Goal: Task Accomplishment & Management: Complete application form

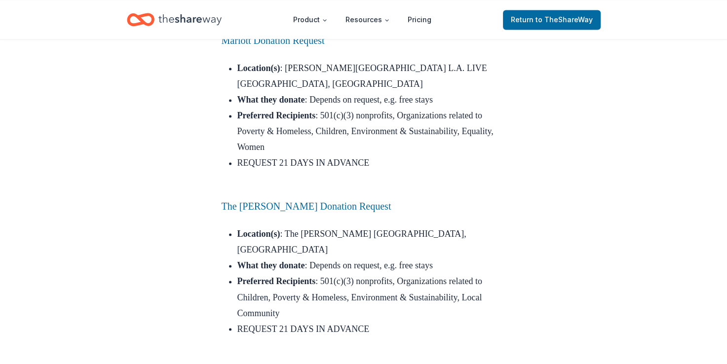
scroll to position [1480, 0]
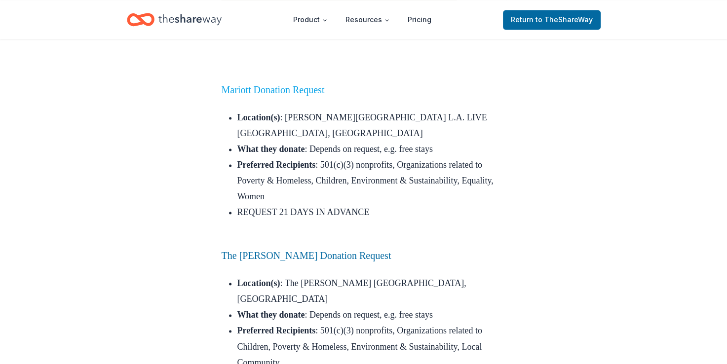
click at [268, 95] on link "Mariott Donation Request" at bounding box center [272, 89] width 103 height 11
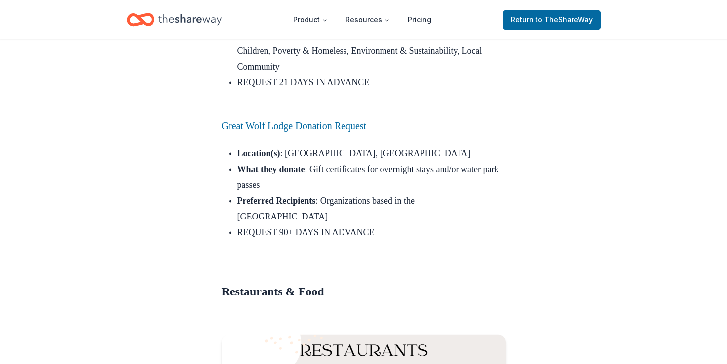
scroll to position [1825, 0]
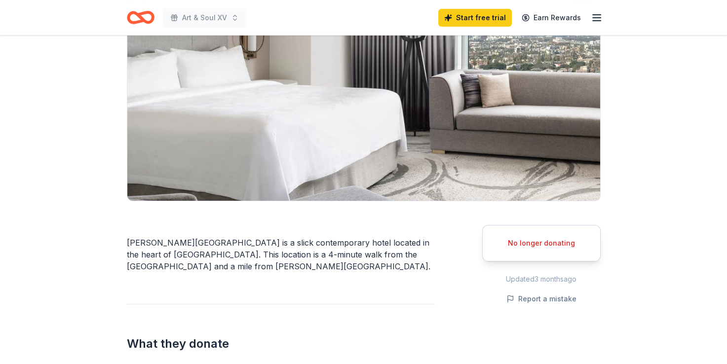
scroll to position [49, 0]
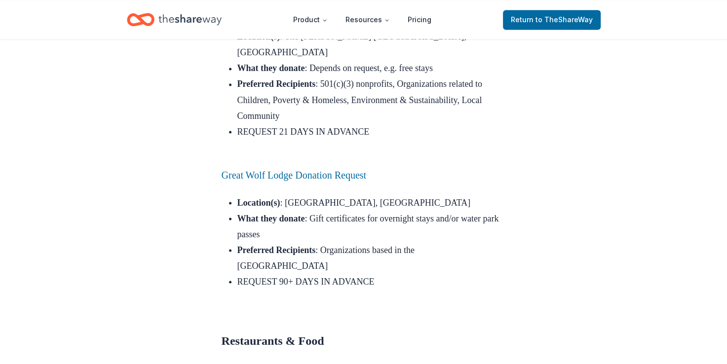
scroll to position [1677, 0]
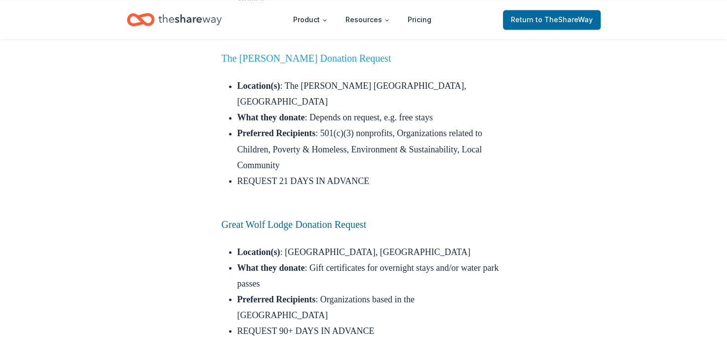
click at [304, 60] on link "The [PERSON_NAME] Donation Request" at bounding box center [306, 58] width 170 height 11
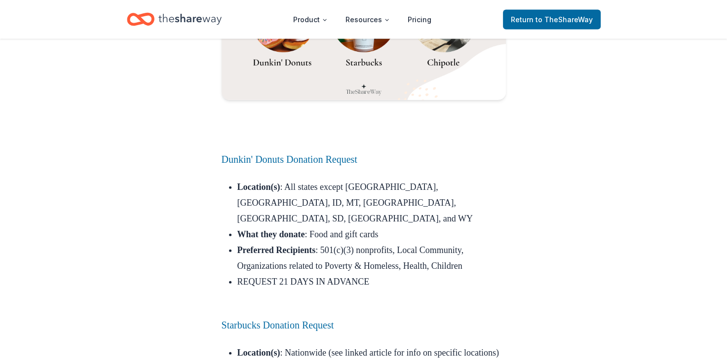
scroll to position [2220, 0]
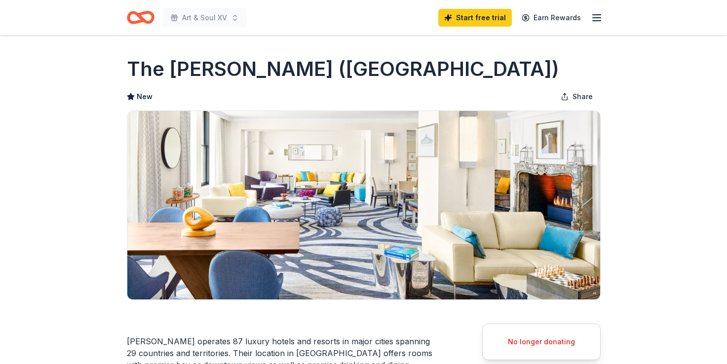
scroll to position [99, 0]
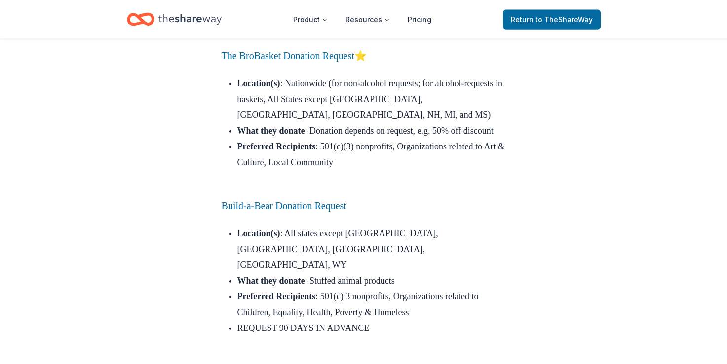
scroll to position [9570, 0]
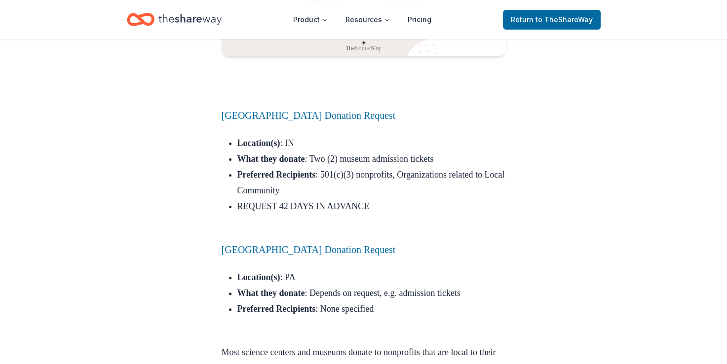
scroll to position [11149, 0]
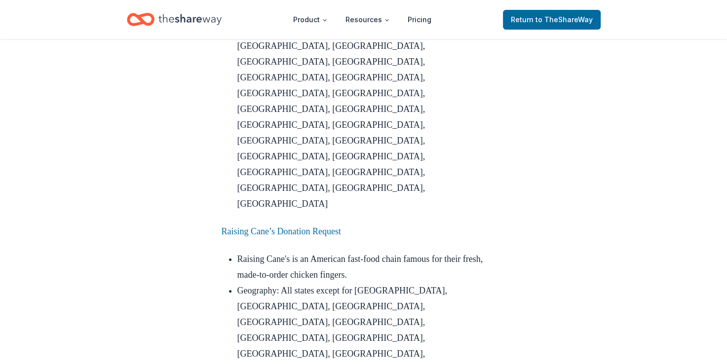
scroll to position [3835, 0]
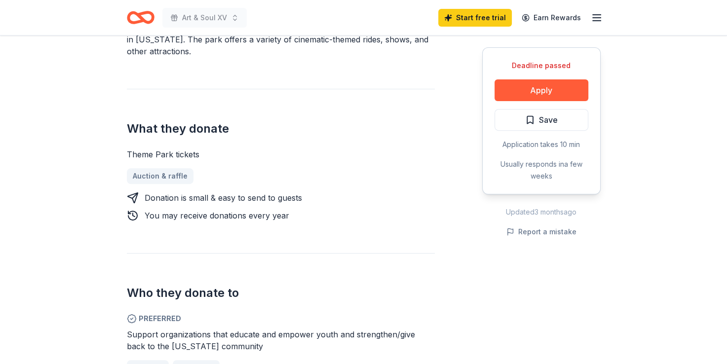
scroll to position [395, 0]
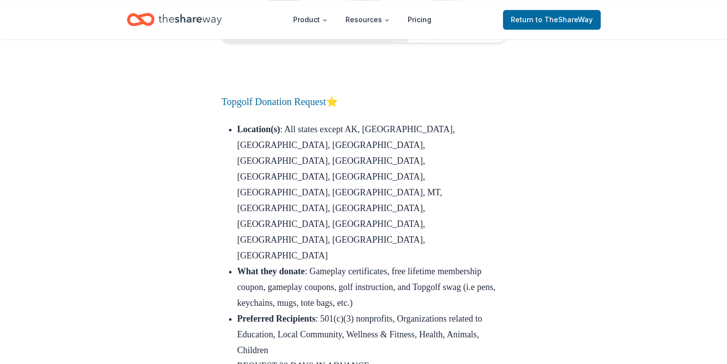
scroll to position [11713, 0]
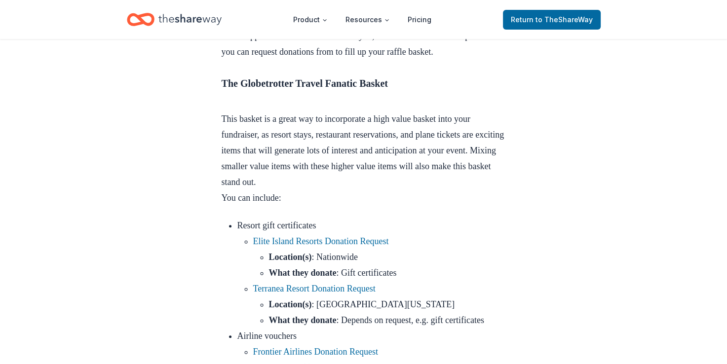
scroll to position [493, 0]
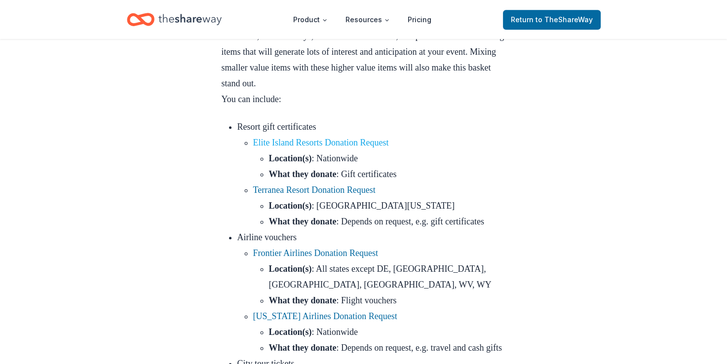
click at [282, 148] on link "Elite Island Resorts Donation Request" at bounding box center [321, 143] width 136 height 10
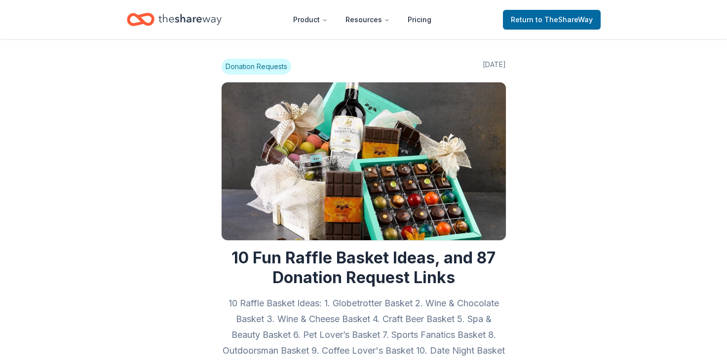
scroll to position [493, 0]
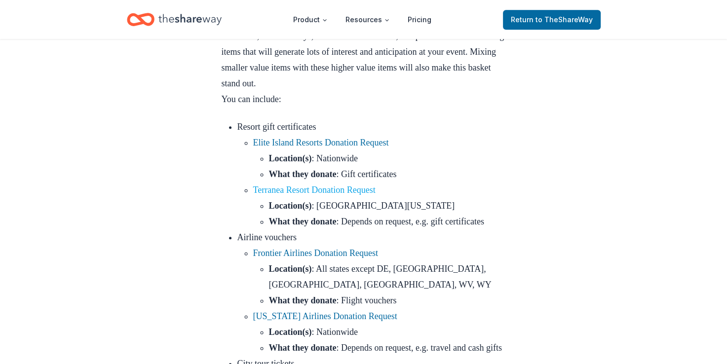
click at [338, 195] on link "Terranea Resort Donation Request" at bounding box center [314, 190] width 122 height 10
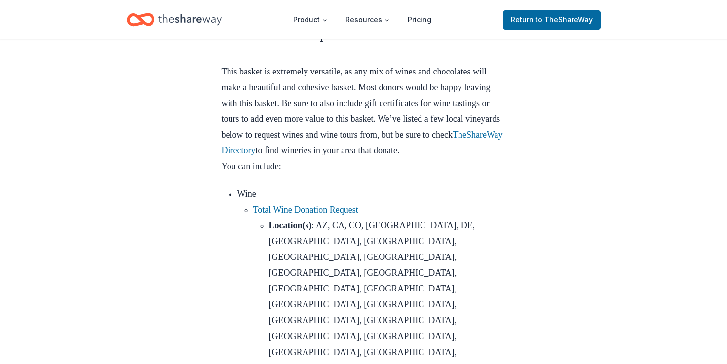
scroll to position [1283, 0]
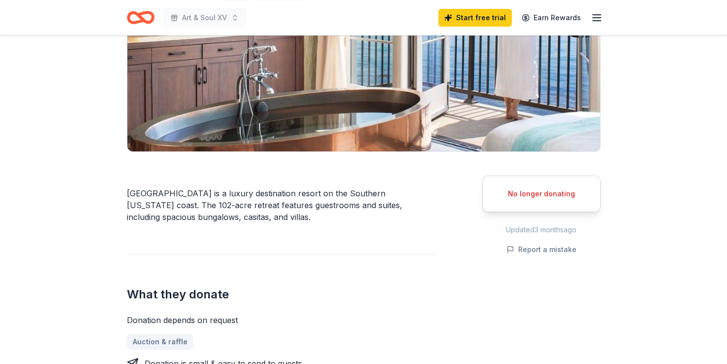
scroll to position [197, 0]
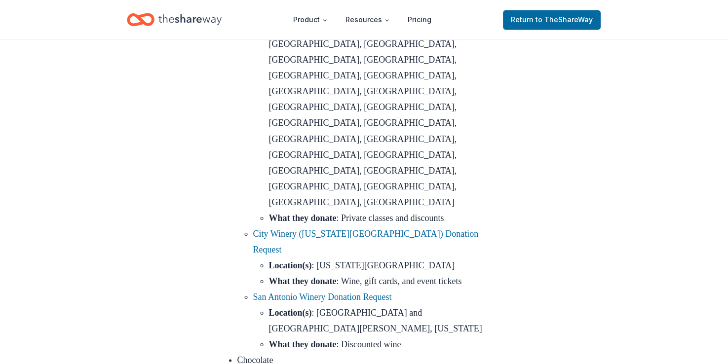
scroll to position [1776, 0]
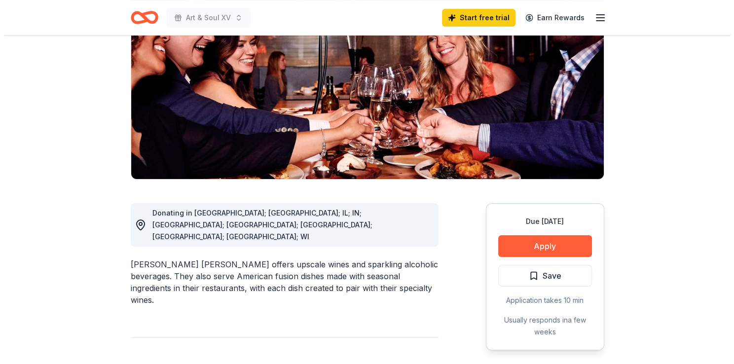
scroll to position [197, 0]
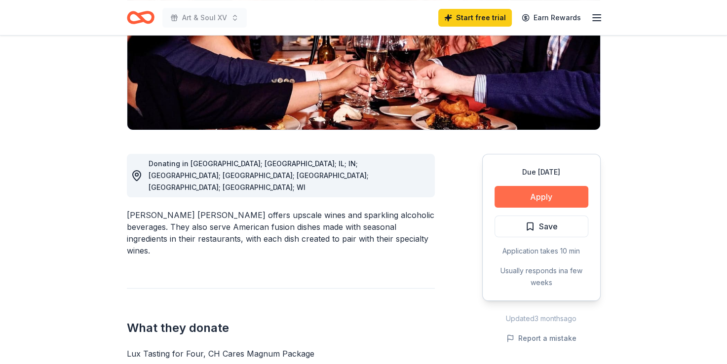
click at [552, 186] on button "Apply" at bounding box center [541, 197] width 94 height 22
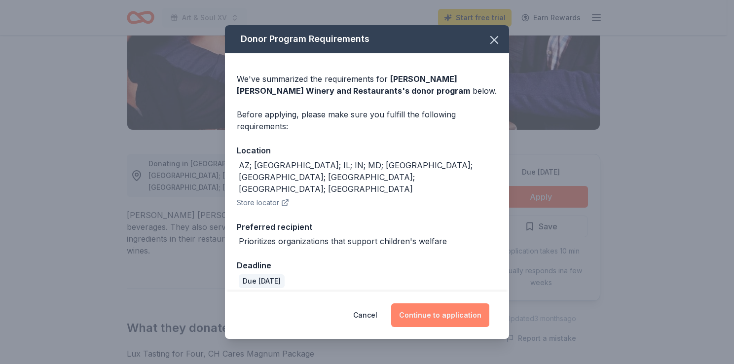
click at [449, 309] on button "Continue to application" at bounding box center [440, 315] width 98 height 24
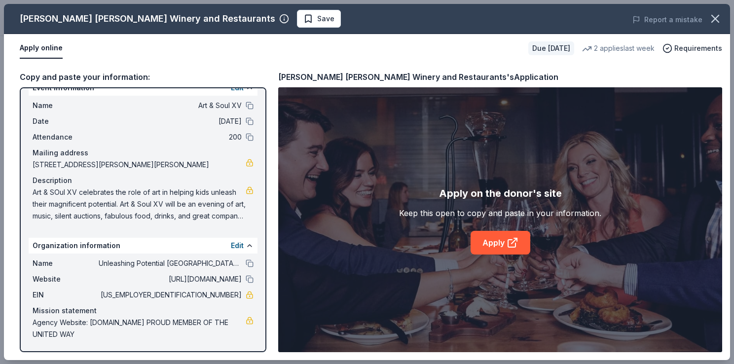
scroll to position [0, 0]
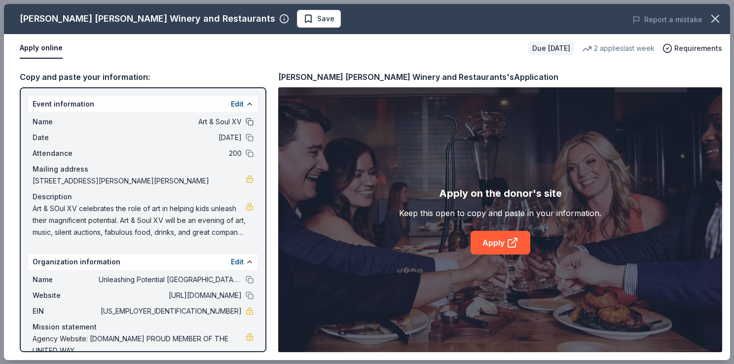
click at [246, 123] on button at bounding box center [250, 122] width 8 height 8
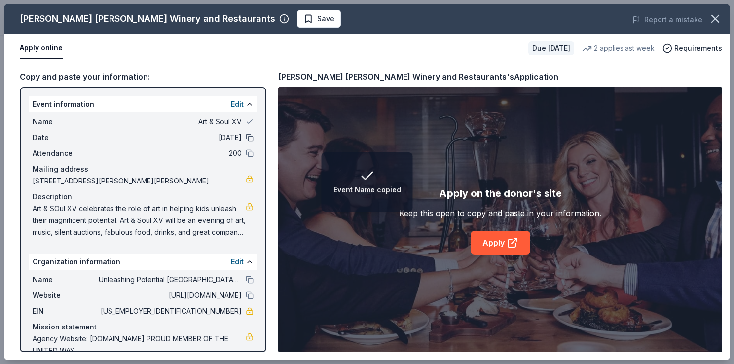
click at [246, 138] on button at bounding box center [250, 138] width 8 height 8
click at [246, 155] on button at bounding box center [250, 153] width 8 height 8
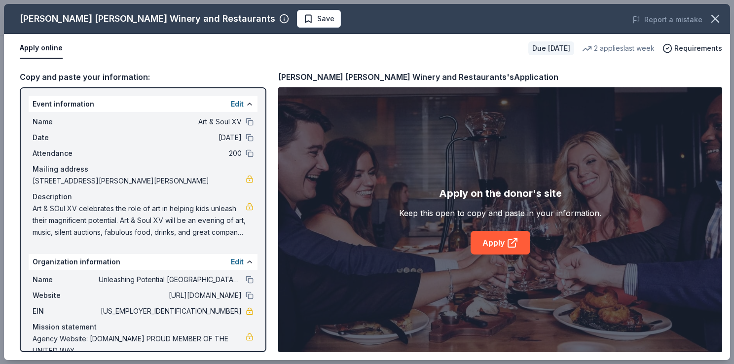
scroll to position [16, 0]
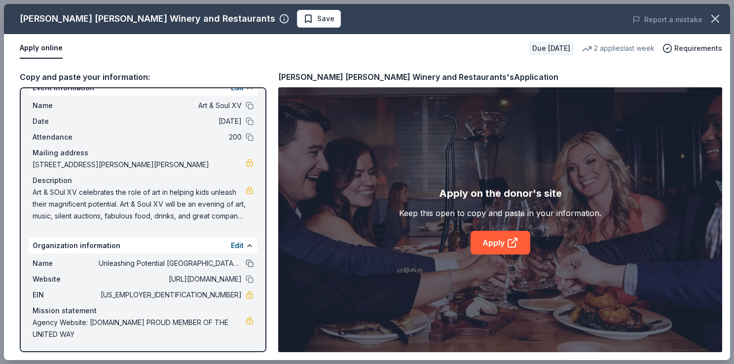
click at [246, 261] on button at bounding box center [250, 263] width 8 height 8
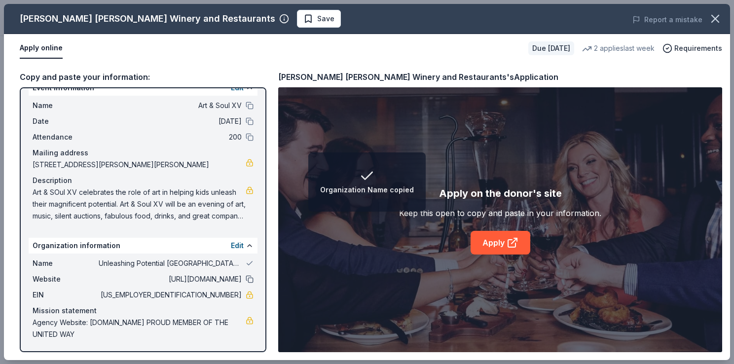
click at [246, 277] on button at bounding box center [250, 279] width 8 height 8
click at [499, 242] on link "Apply" at bounding box center [501, 243] width 60 height 24
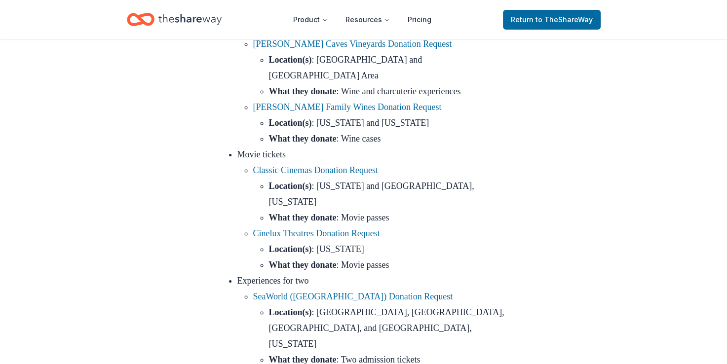
scroll to position [7209, 0]
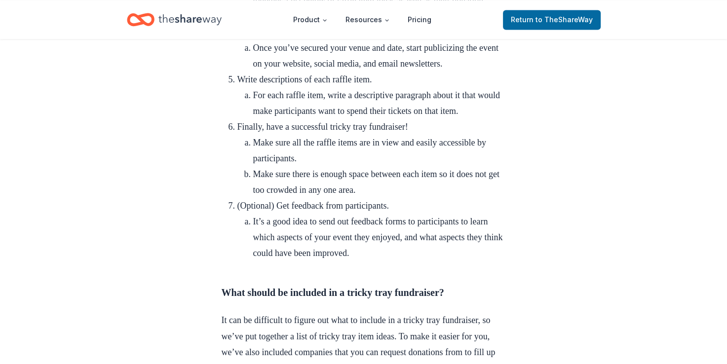
scroll to position [1579, 0]
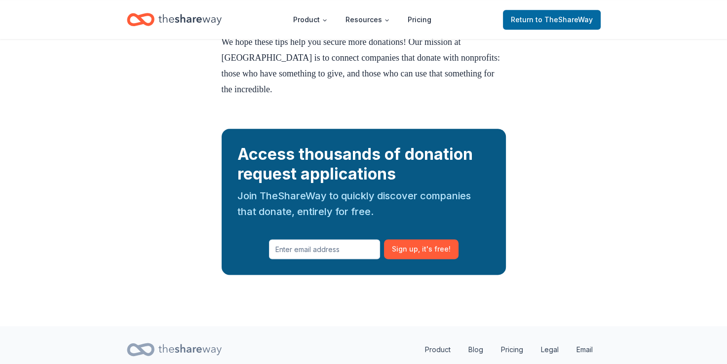
scroll to position [1183, 0]
